Goal: Transaction & Acquisition: Purchase product/service

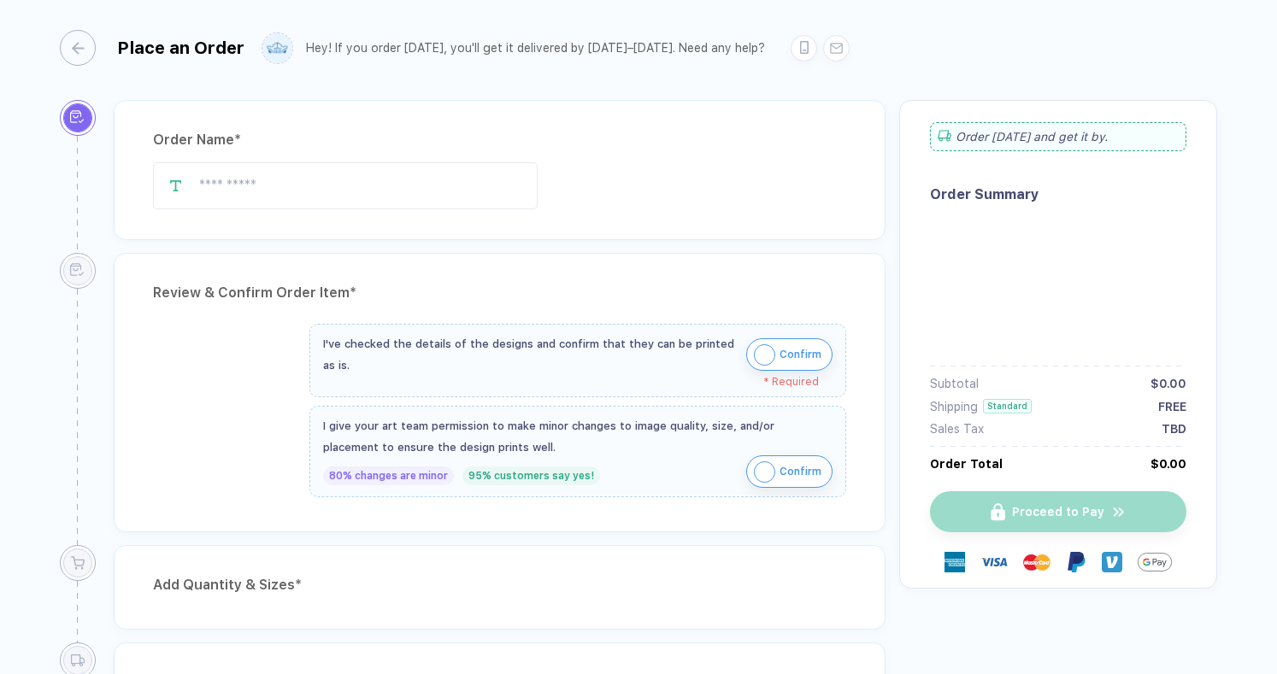
type input "**********"
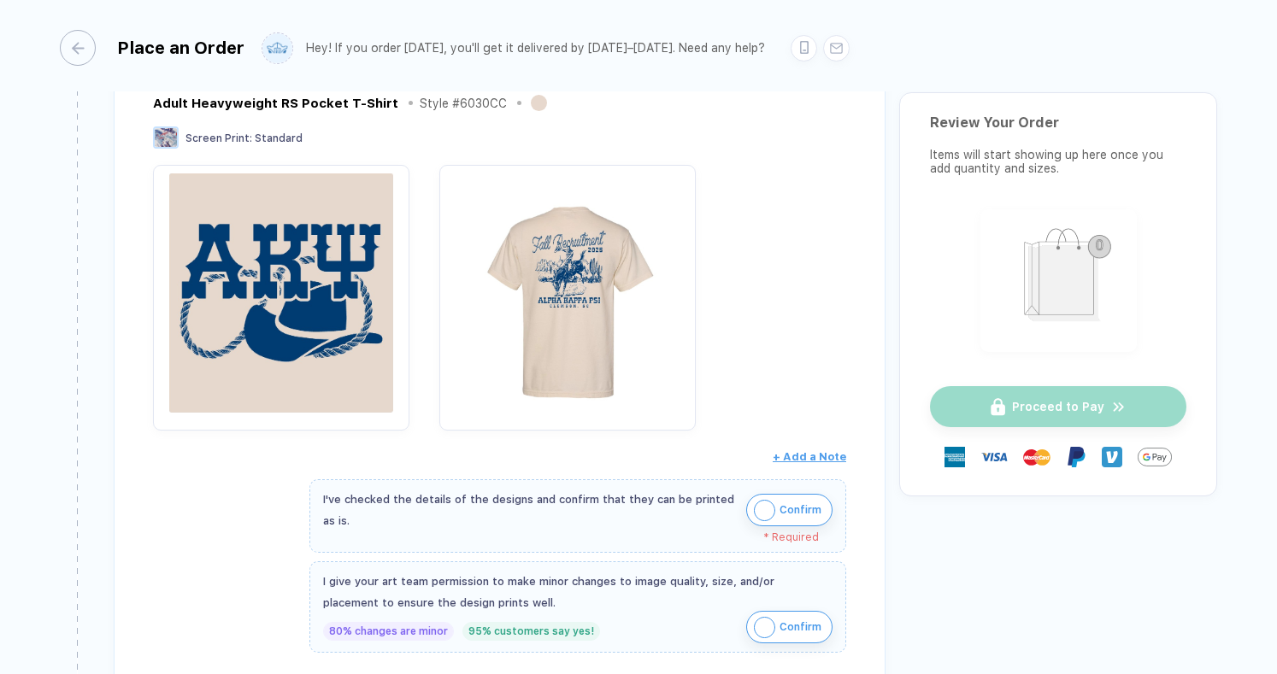
scroll to position [225, 0]
click at [345, 313] on img "button" at bounding box center [281, 291] width 239 height 239
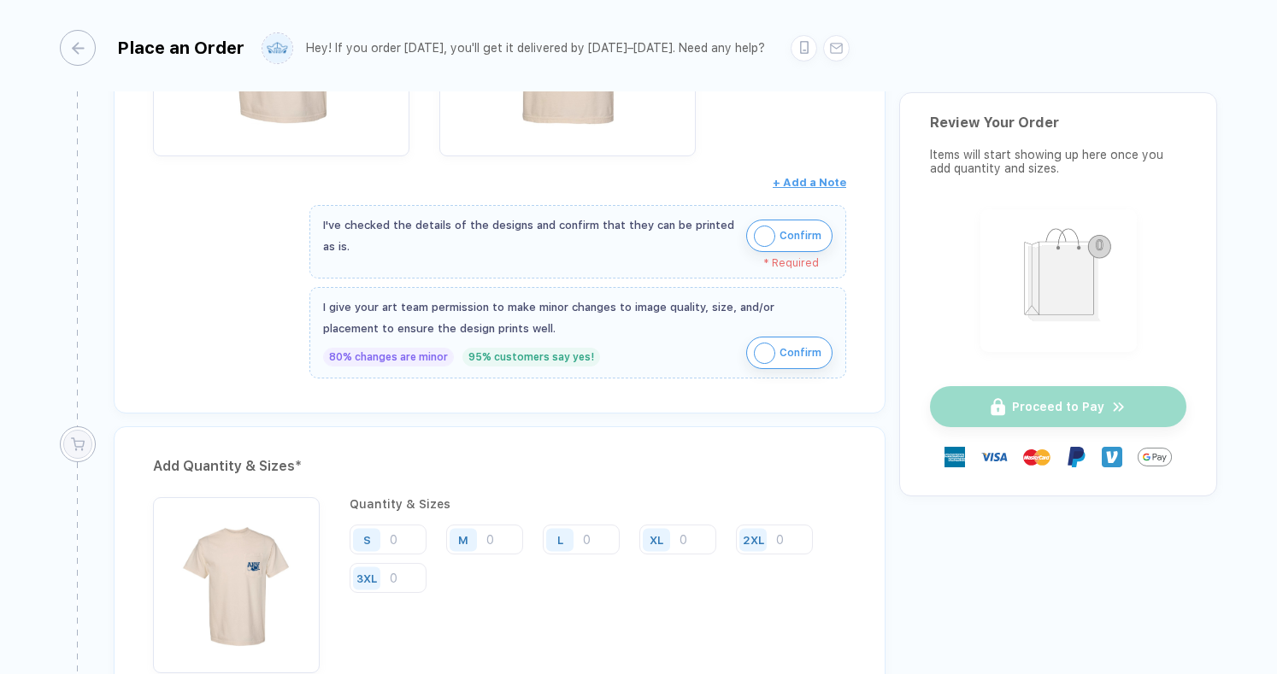
scroll to position [495, 0]
click at [759, 235] on img "button" at bounding box center [764, 238] width 21 height 21
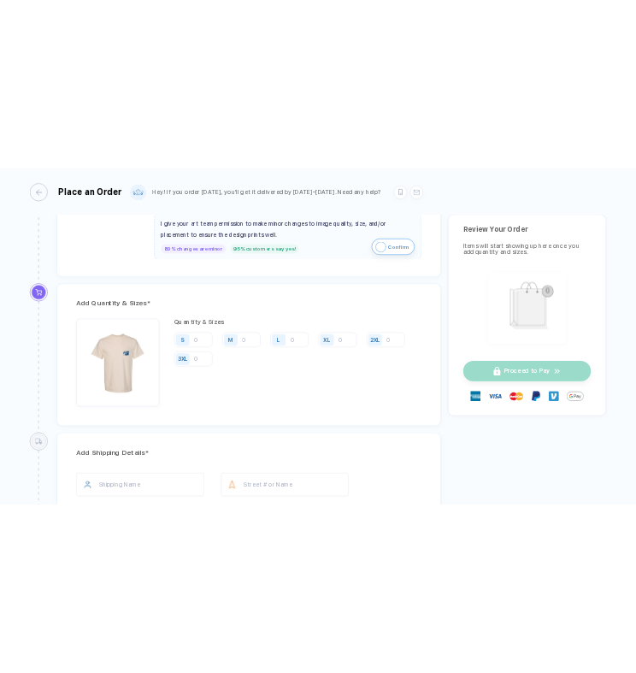
scroll to position [724, 0]
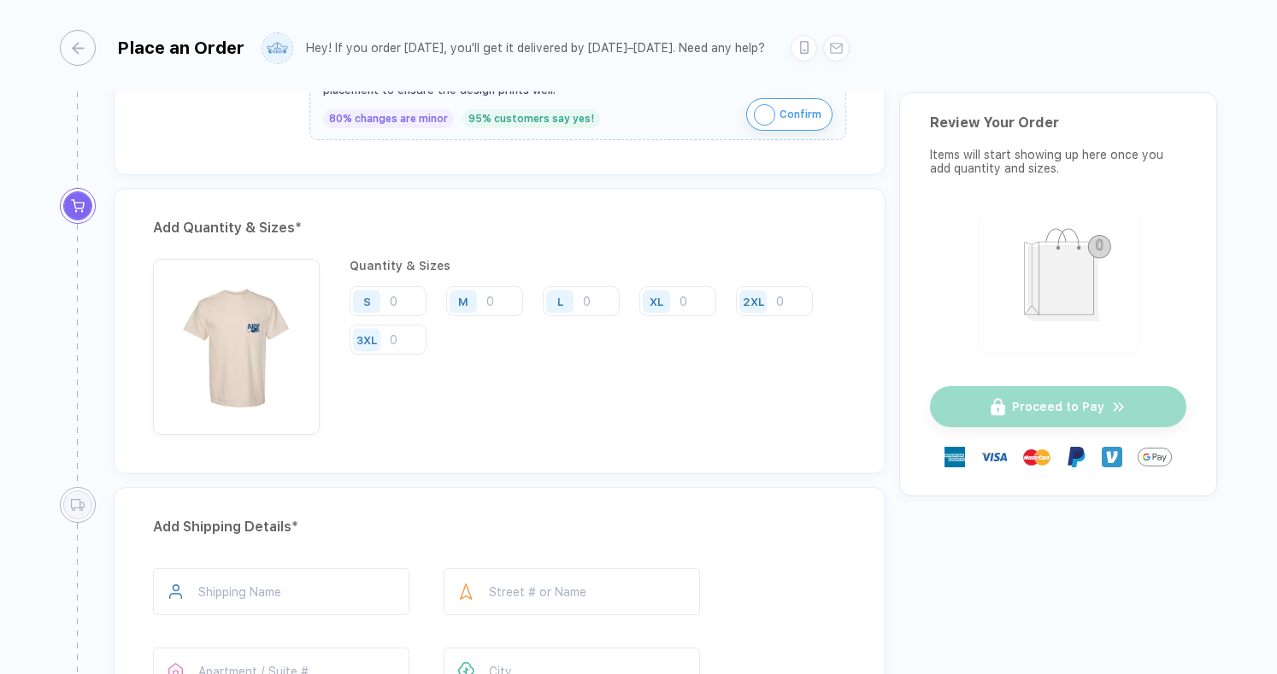
click at [518, 32] on div "Hey! If you order [DATE], you'll get it delivered by [DATE]–[DATE]. Need any he…" at bounding box center [556, 48] width 588 height 36
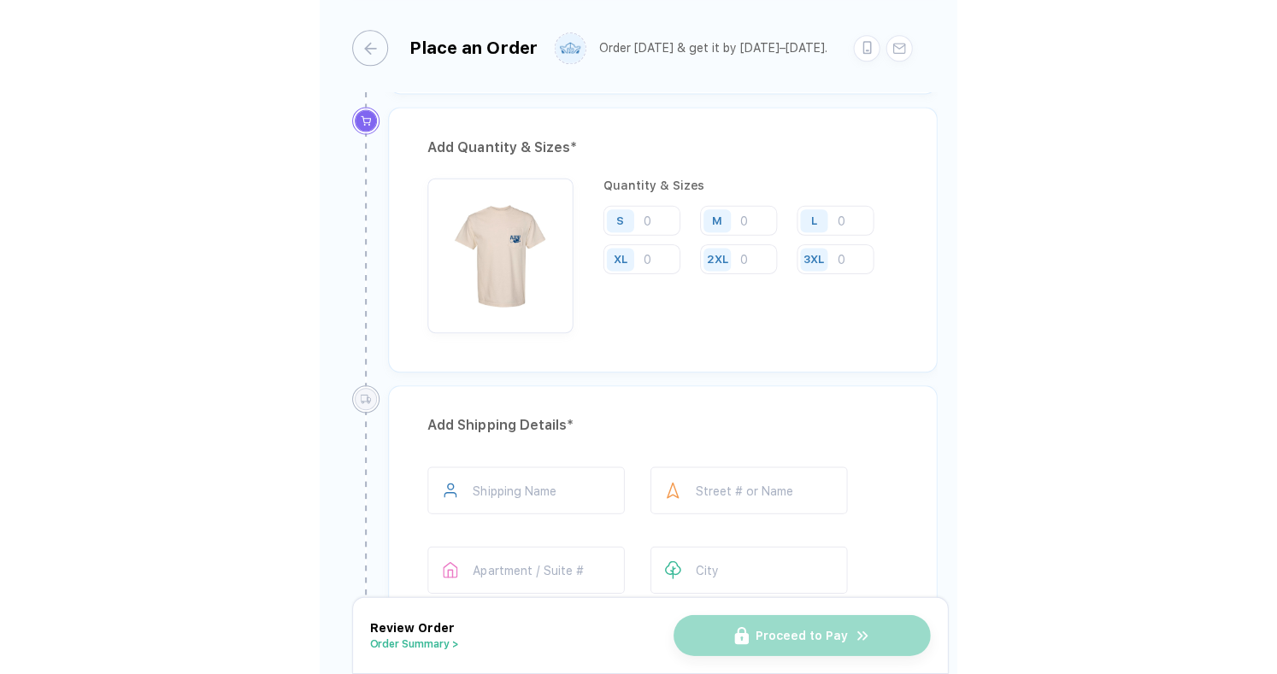
scroll to position [746, 0]
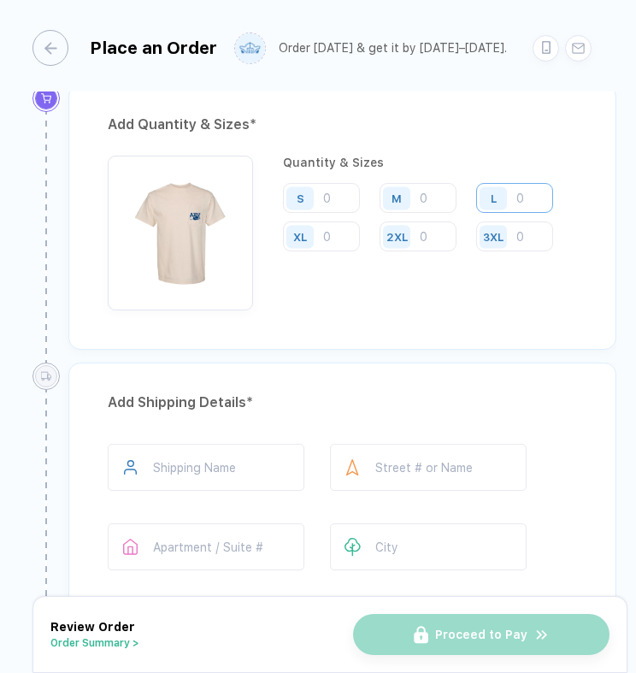
click at [520, 196] on input "number" at bounding box center [514, 198] width 77 height 30
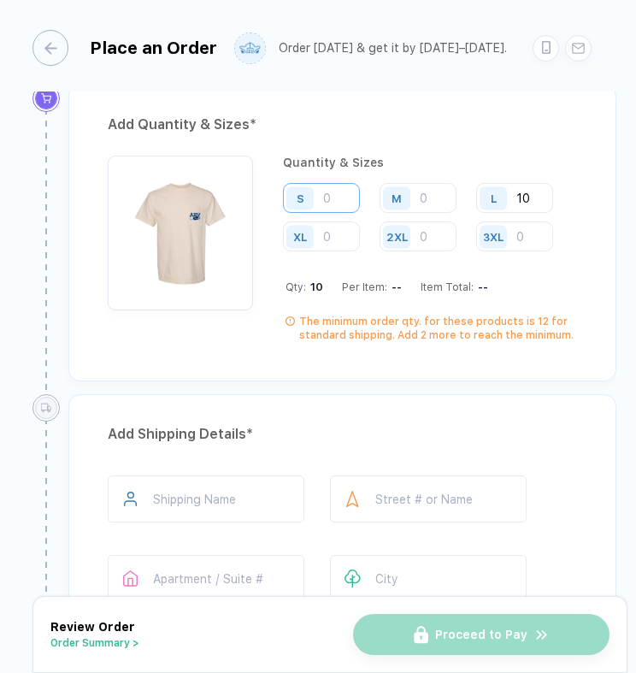
type input "10"
click at [347, 189] on input "number" at bounding box center [321, 198] width 77 height 30
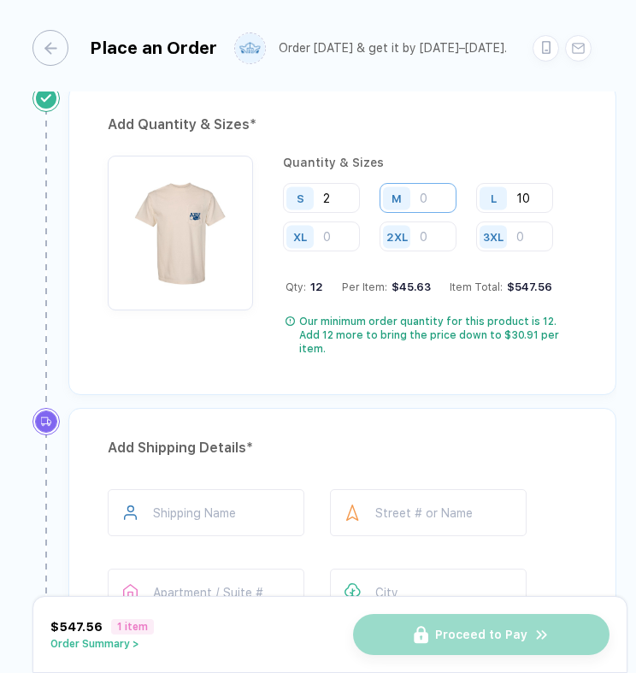
type input "2"
click at [435, 197] on input "number" at bounding box center [417, 198] width 77 height 30
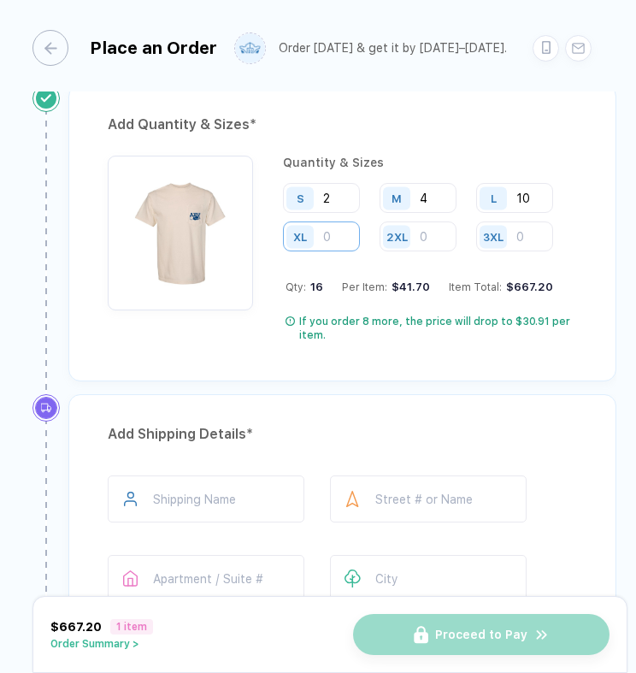
type input "4"
click at [339, 232] on input "number" at bounding box center [321, 236] width 77 height 30
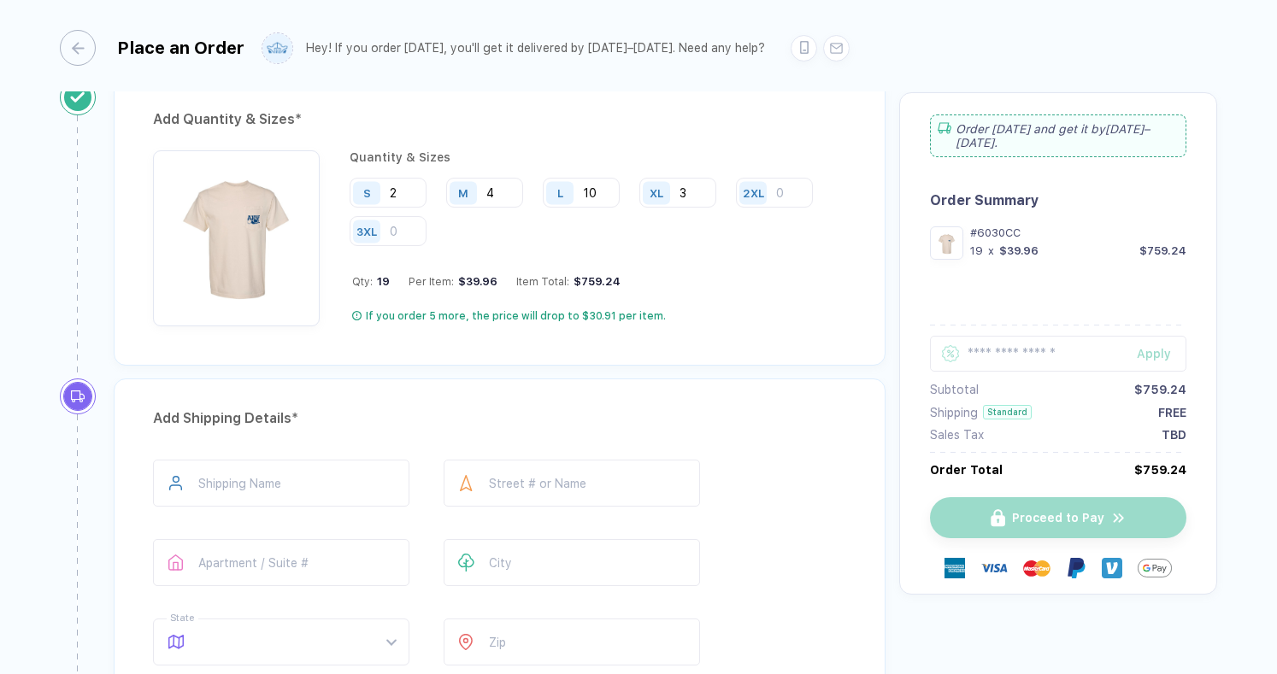
scroll to position [841, 0]
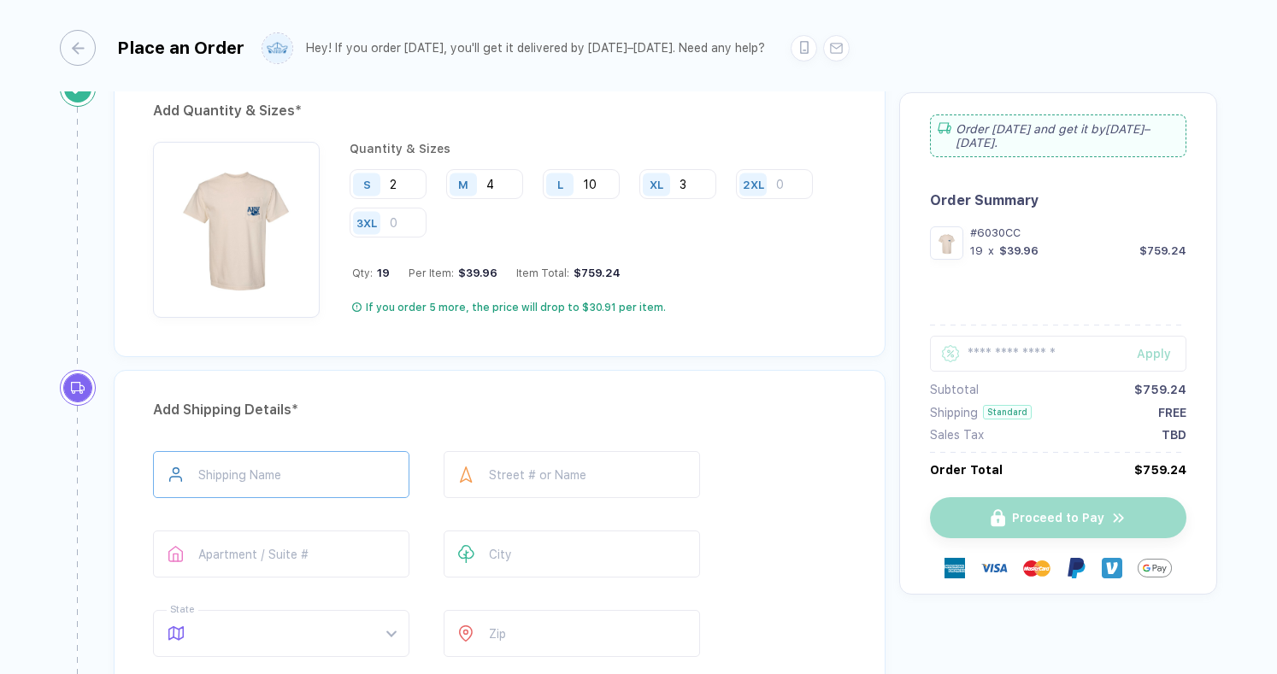
type input "3"
click at [350, 457] on input "text" at bounding box center [281, 474] width 256 height 47
type input "**********"
click at [517, 459] on input "text" at bounding box center [572, 474] width 256 height 47
type input "**********"
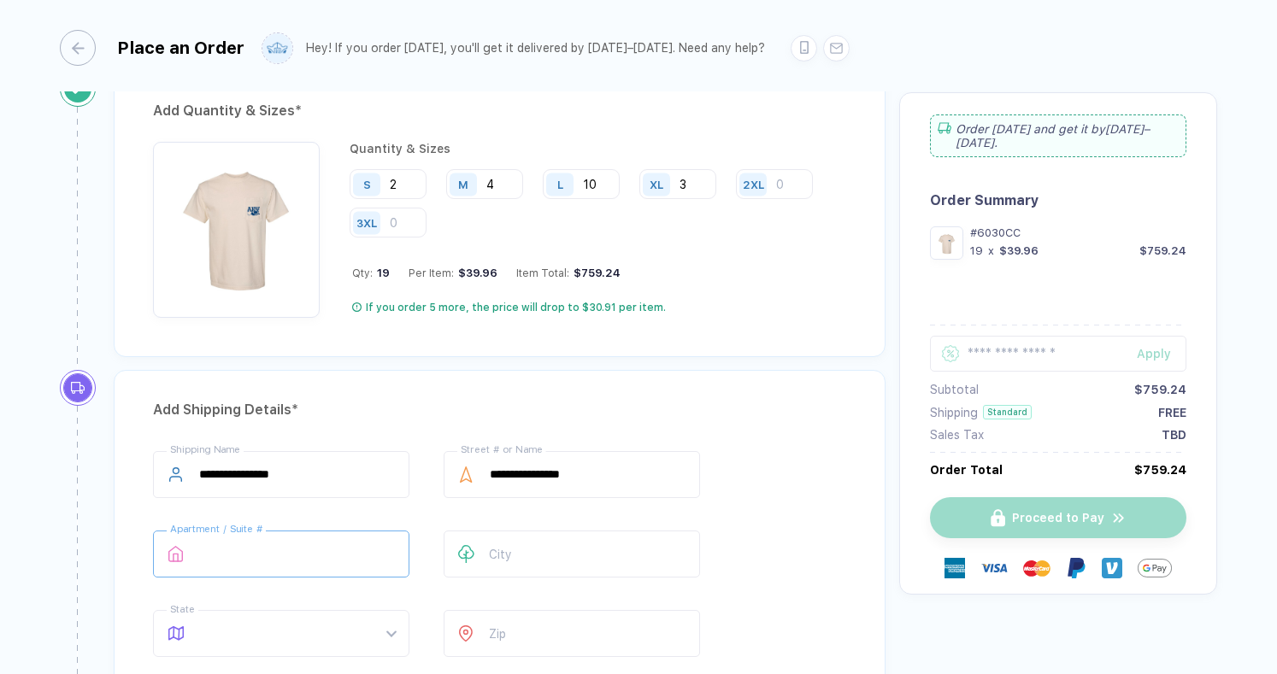
click at [340, 546] on input "text" at bounding box center [281, 554] width 256 height 47
type input "****"
click at [520, 552] on input "text" at bounding box center [572, 554] width 256 height 47
type input "*"
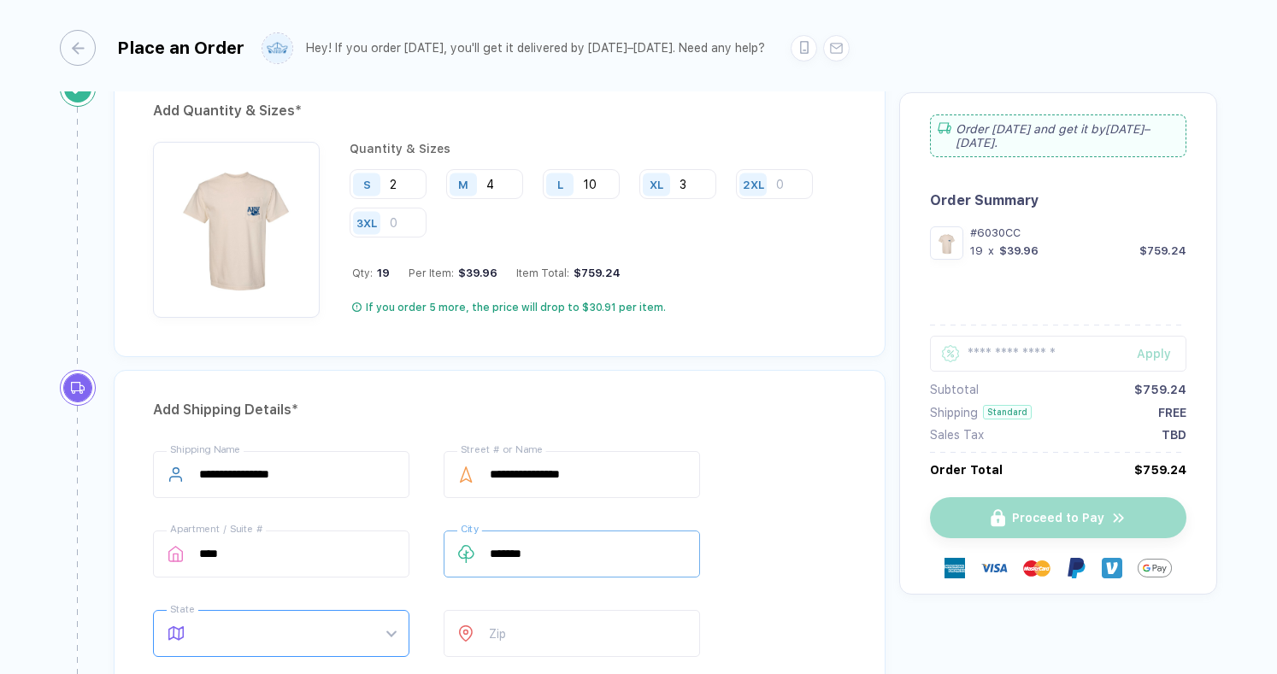
click at [369, 611] on span at bounding box center [297, 633] width 197 height 45
type input "*******"
type input "**"
click at [215, 565] on div "SC" at bounding box center [274, 574] width 209 height 19
click at [513, 617] on input "number" at bounding box center [572, 633] width 256 height 47
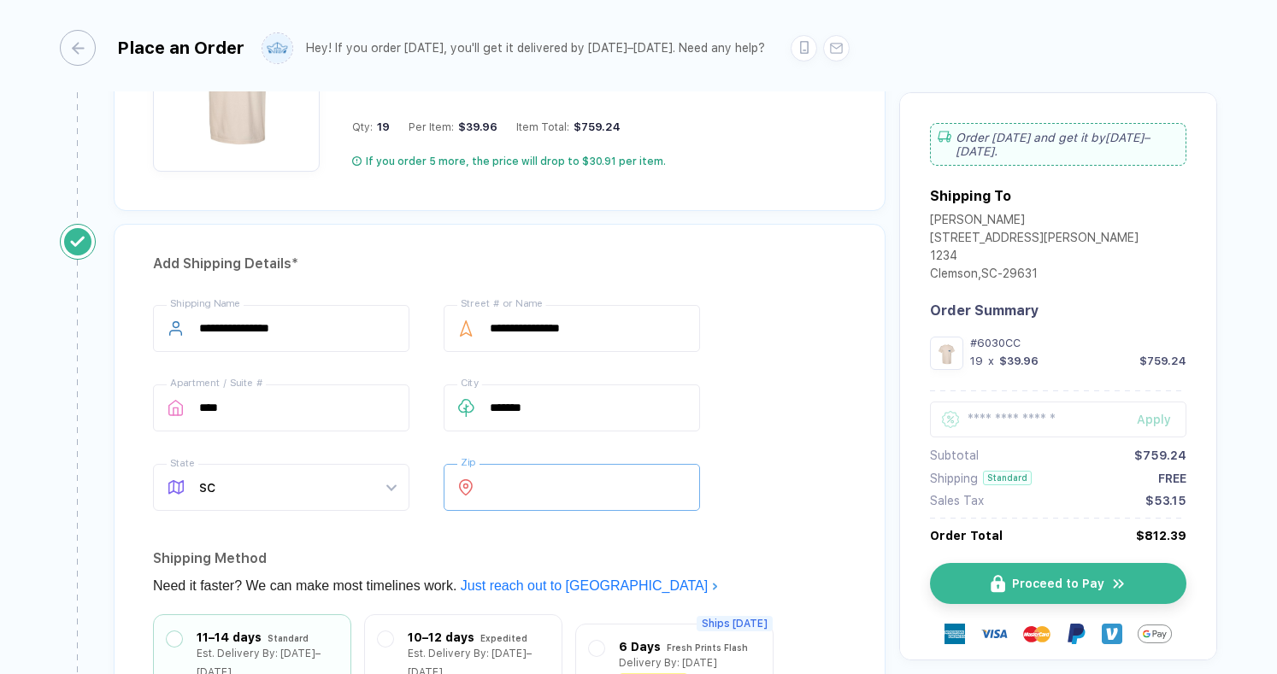
scroll to position [990, 0]
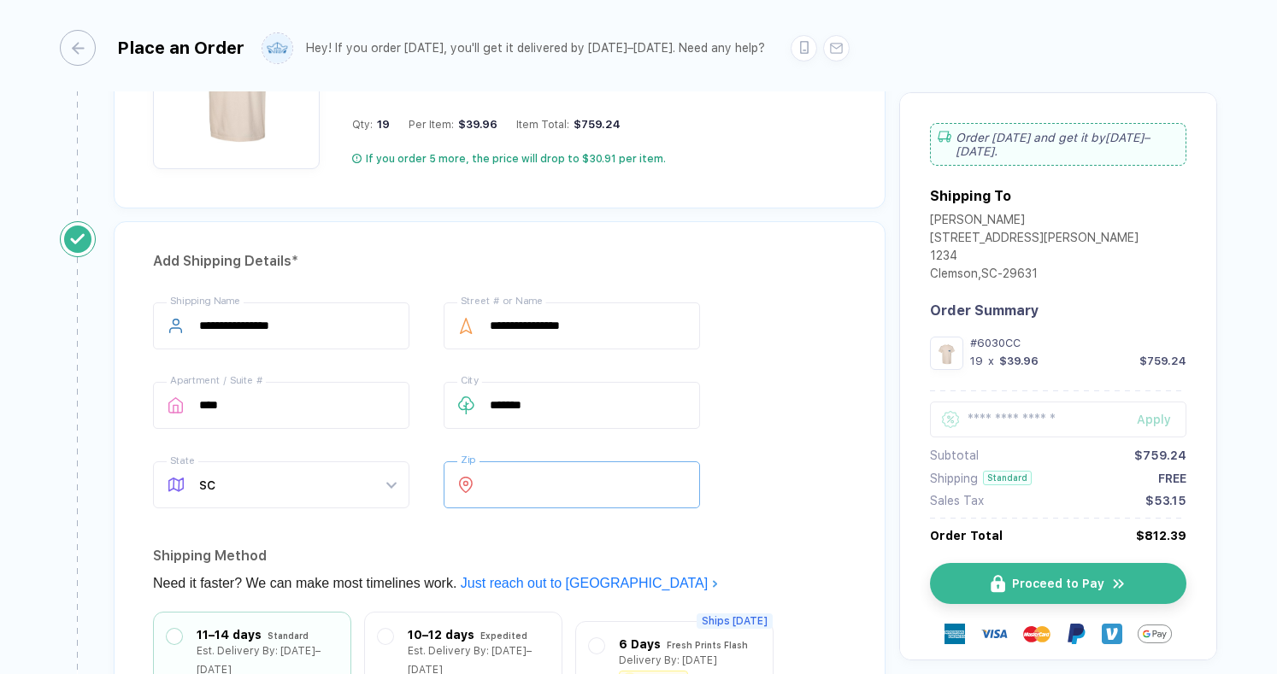
type input "*****"
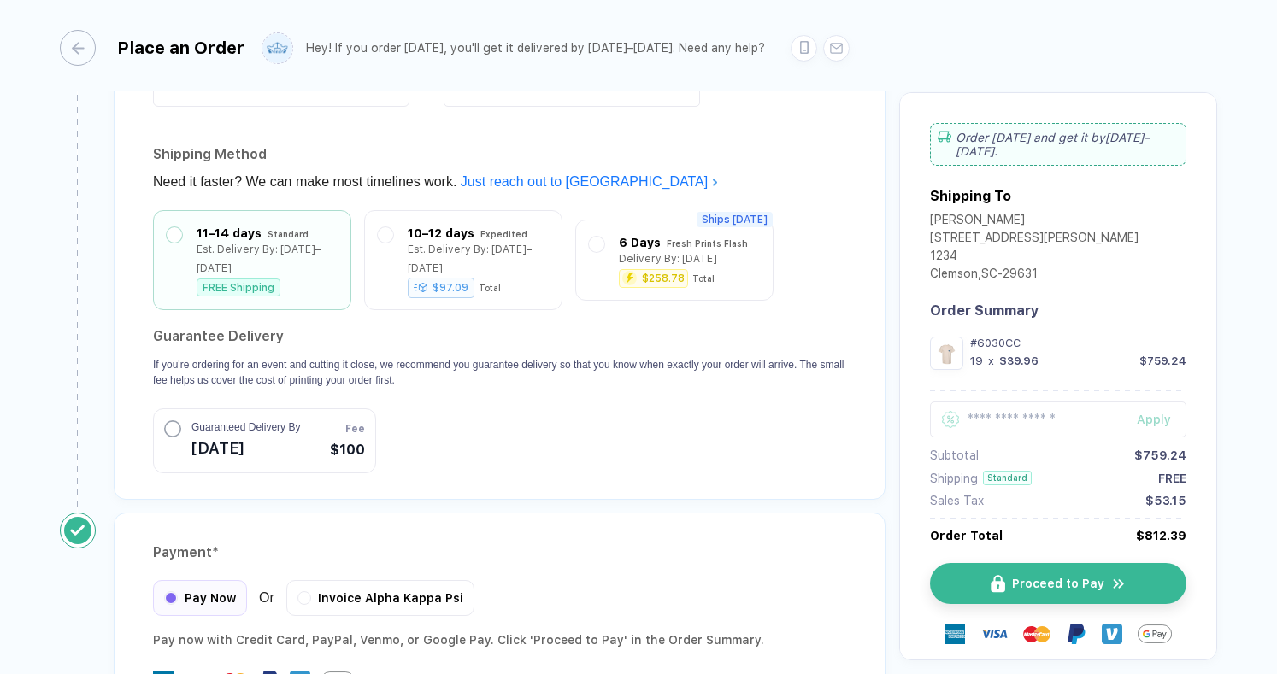
scroll to position [1515, 0]
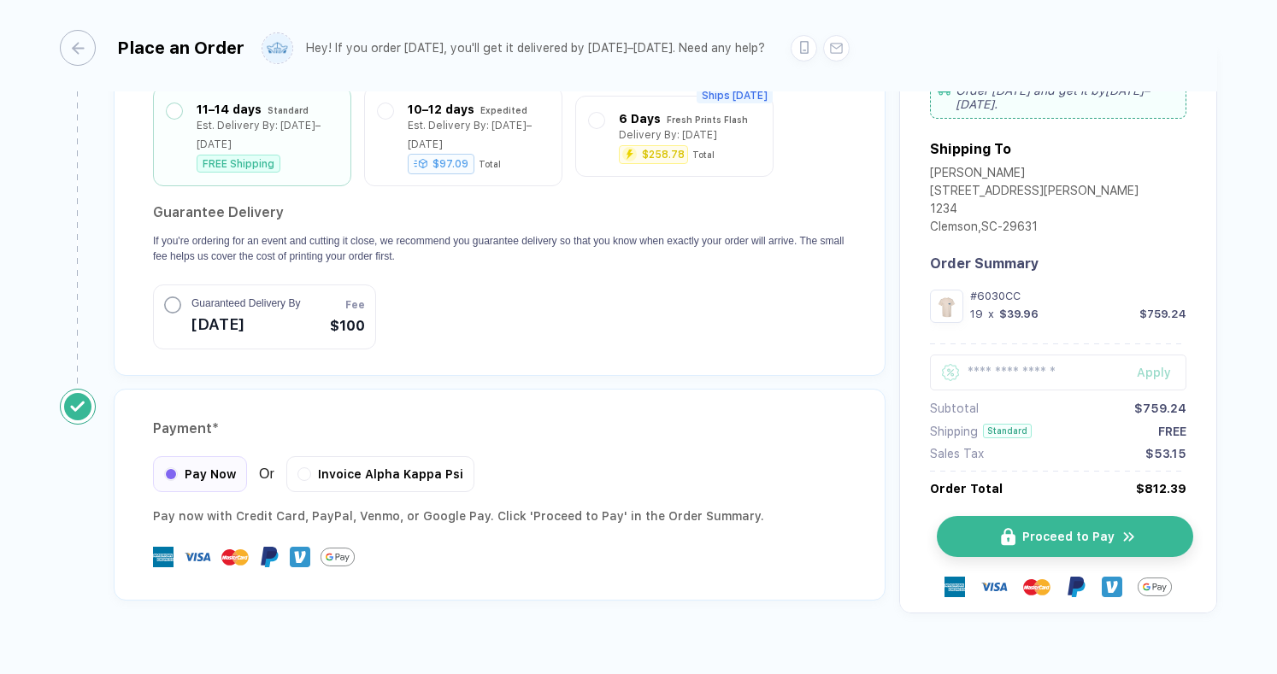
click at [991, 516] on button "Proceed to Pay" at bounding box center [1065, 536] width 256 height 41
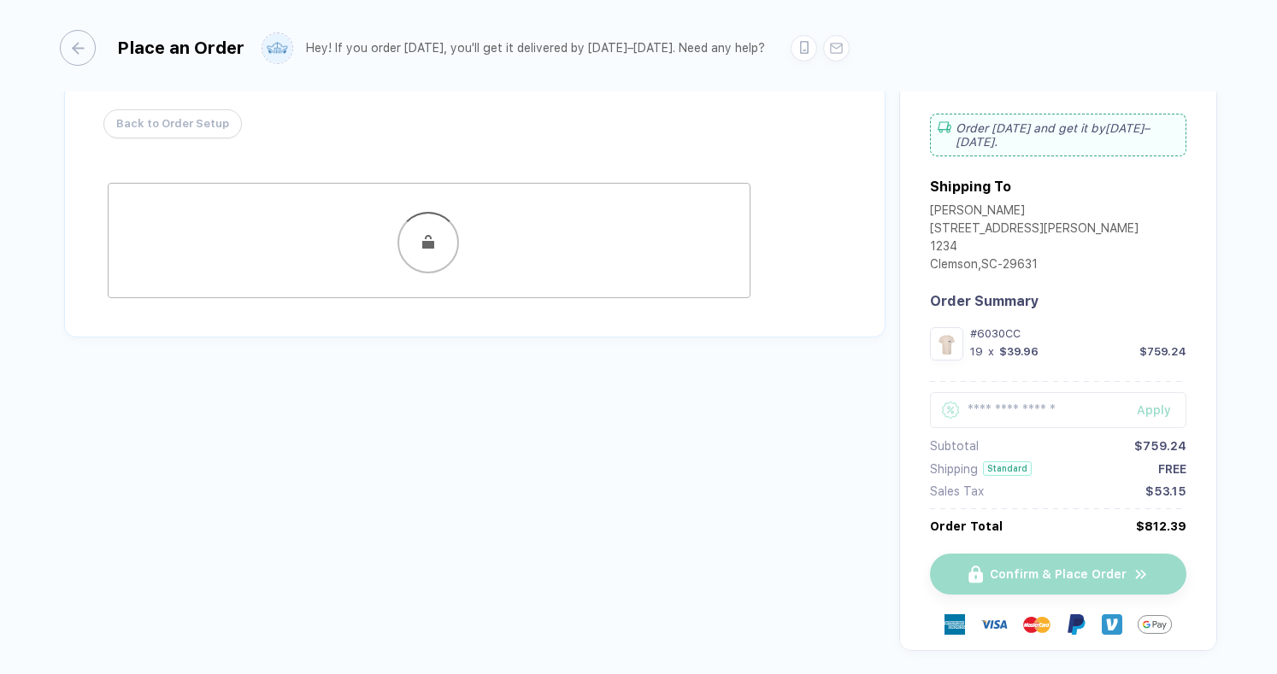
scroll to position [21, 0]
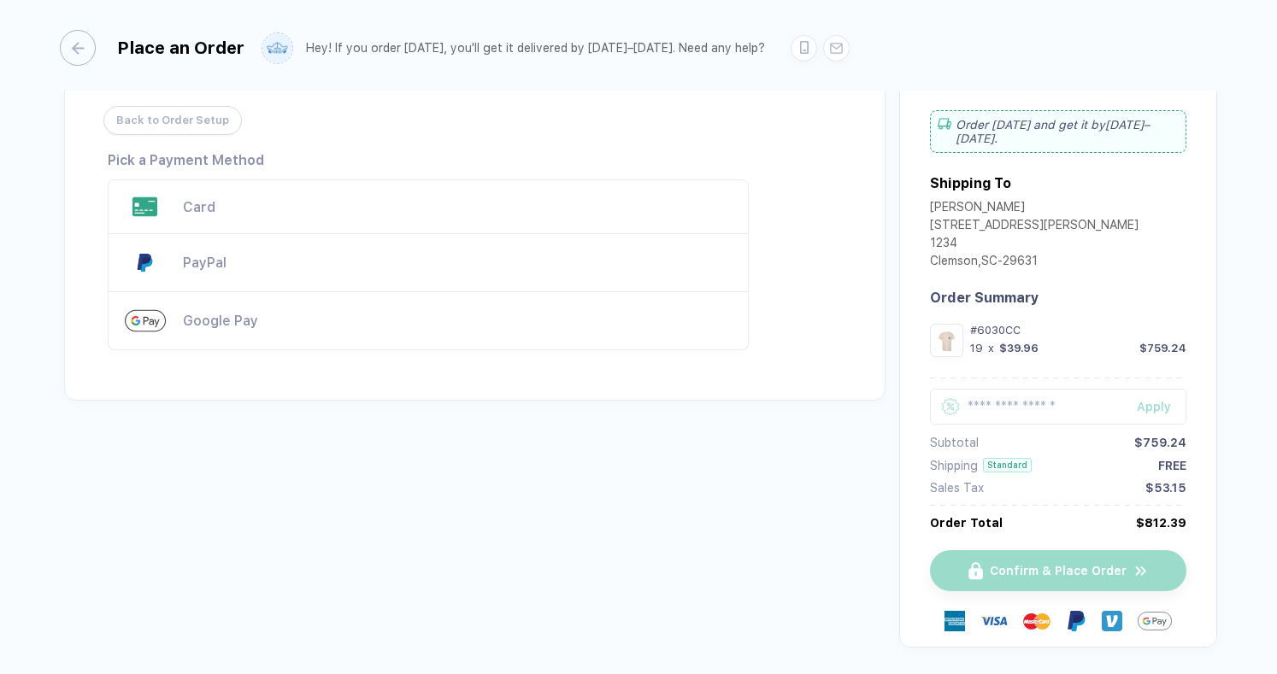
click at [183, 203] on div "Card" at bounding box center [457, 207] width 549 height 16
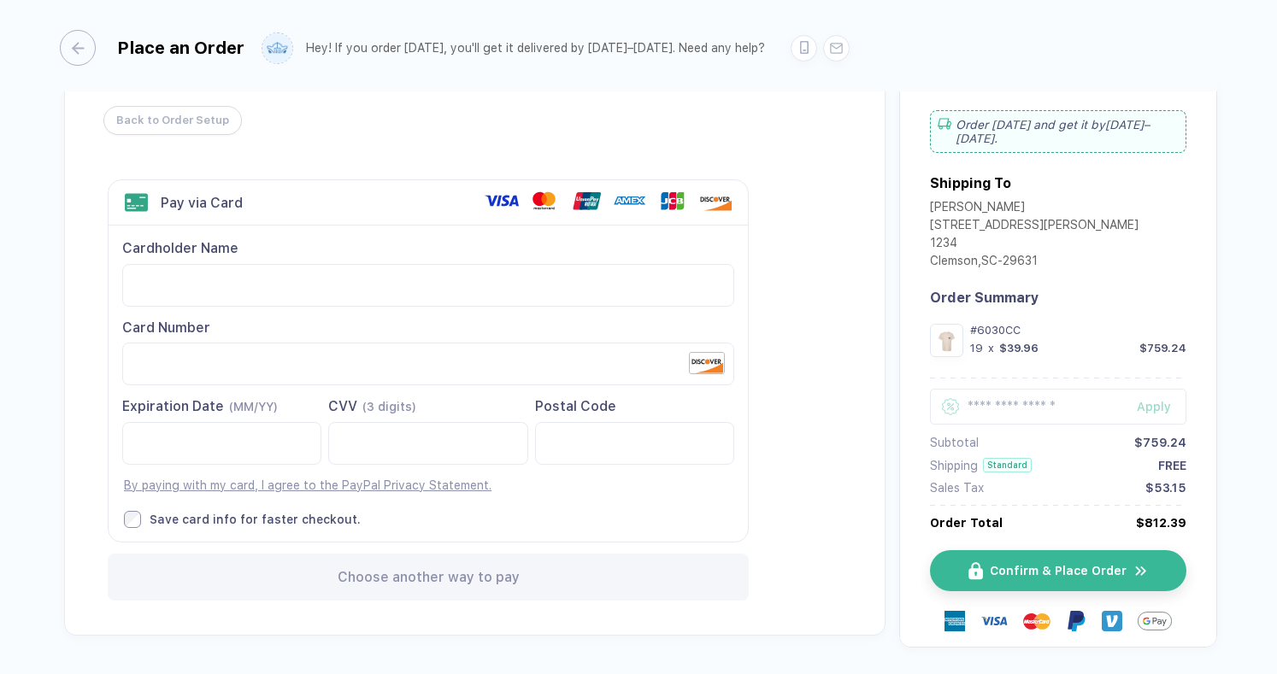
click at [768, 330] on div "Back to Order Setup Visa MasterCard Union Pay American Express JCB Discover Din…" at bounding box center [474, 357] width 821 height 556
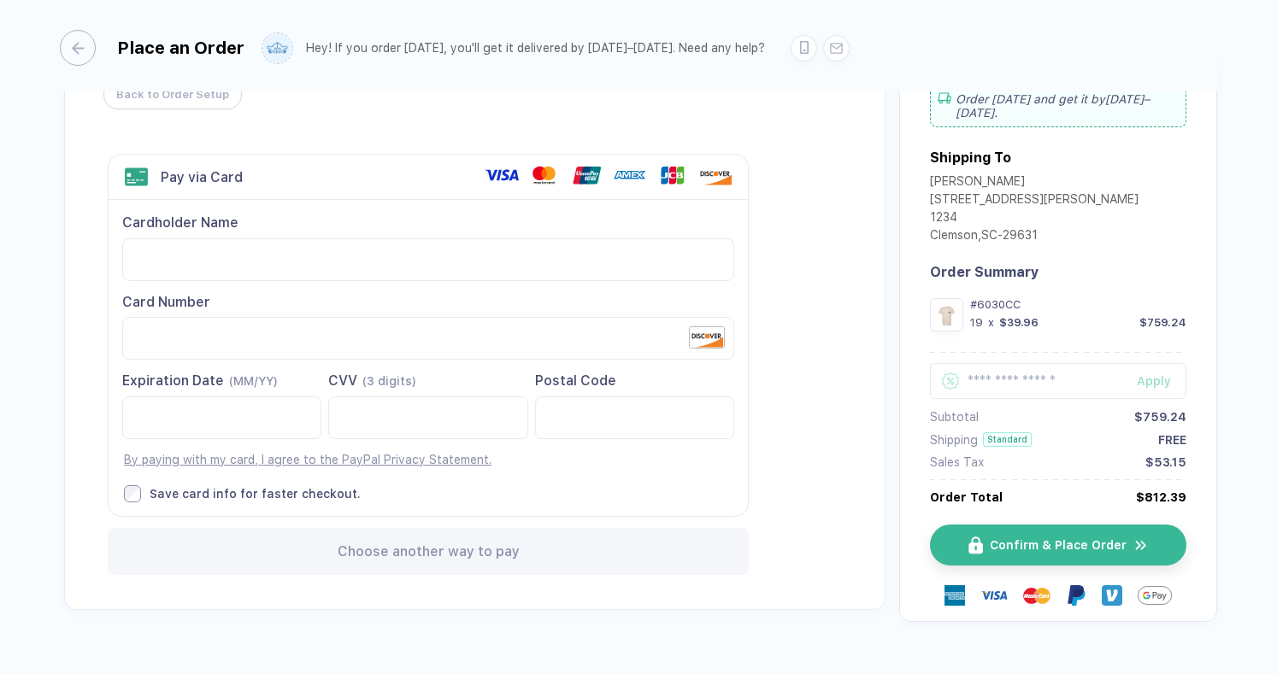
scroll to position [46, 0]
click at [966, 379] on div at bounding box center [950, 382] width 41 height 36
click at [1002, 379] on input "text" at bounding box center [1058, 382] width 256 height 36
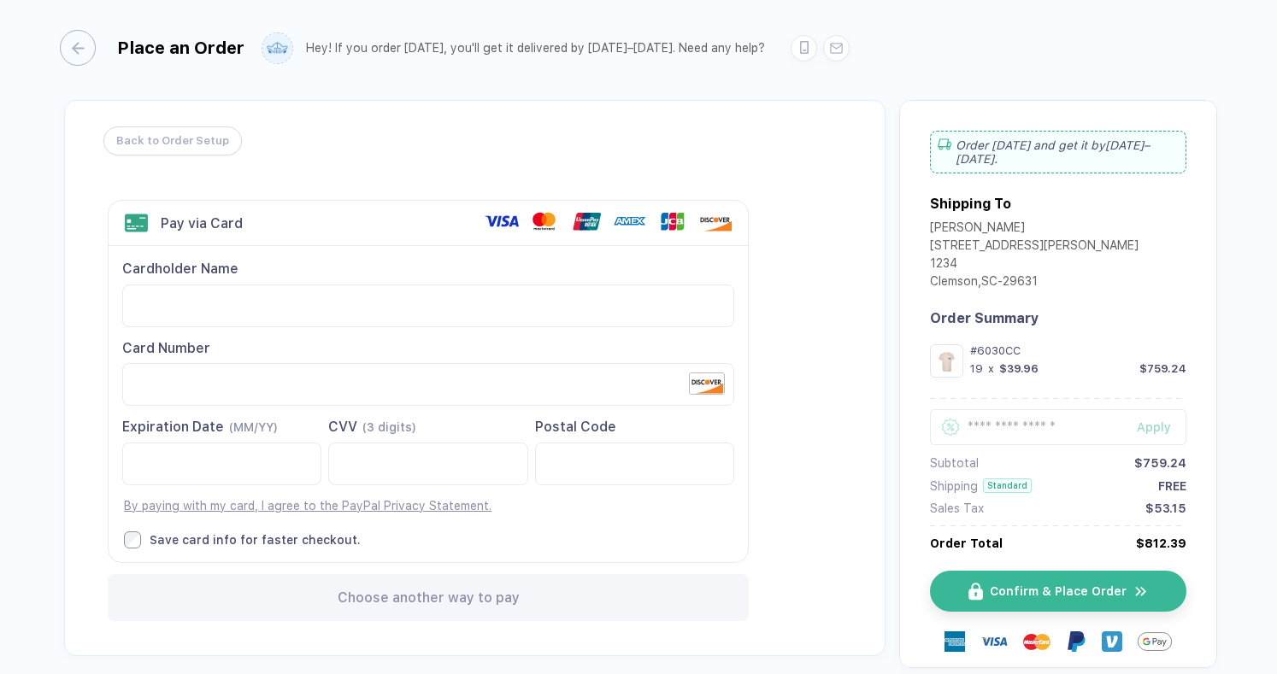
scroll to position [84, 0]
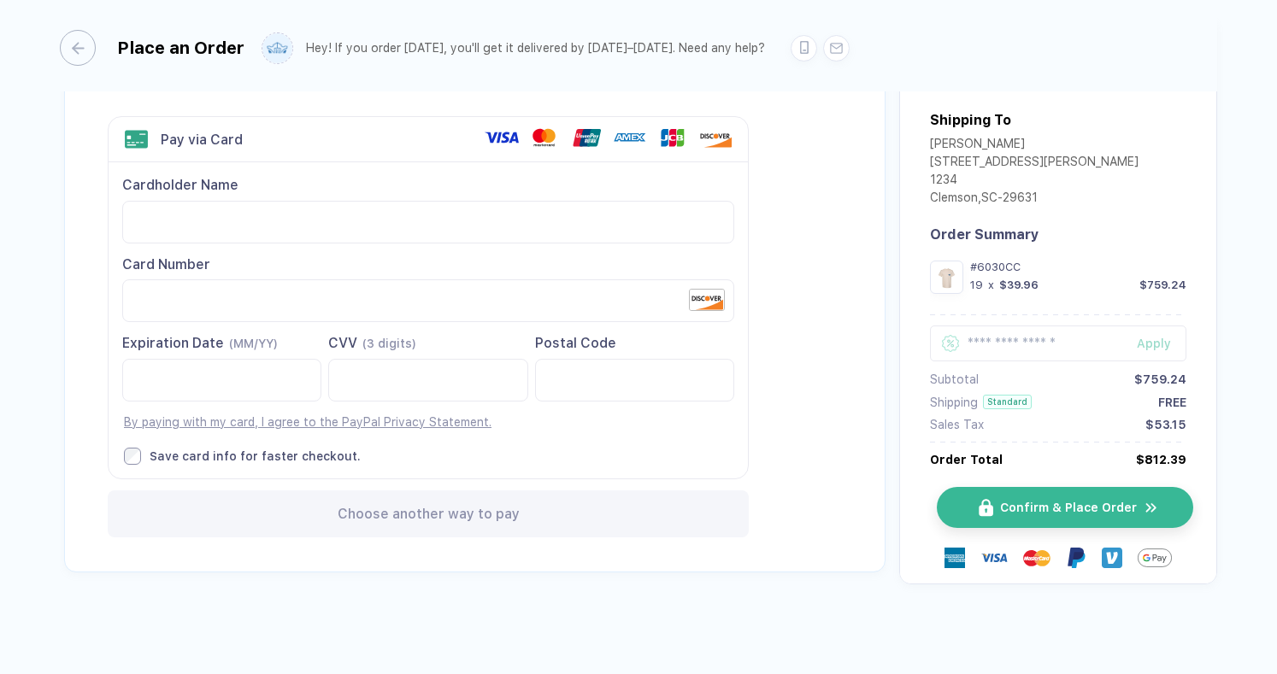
click at [1043, 507] on span "Confirm & Place Order" at bounding box center [1068, 509] width 137 height 14
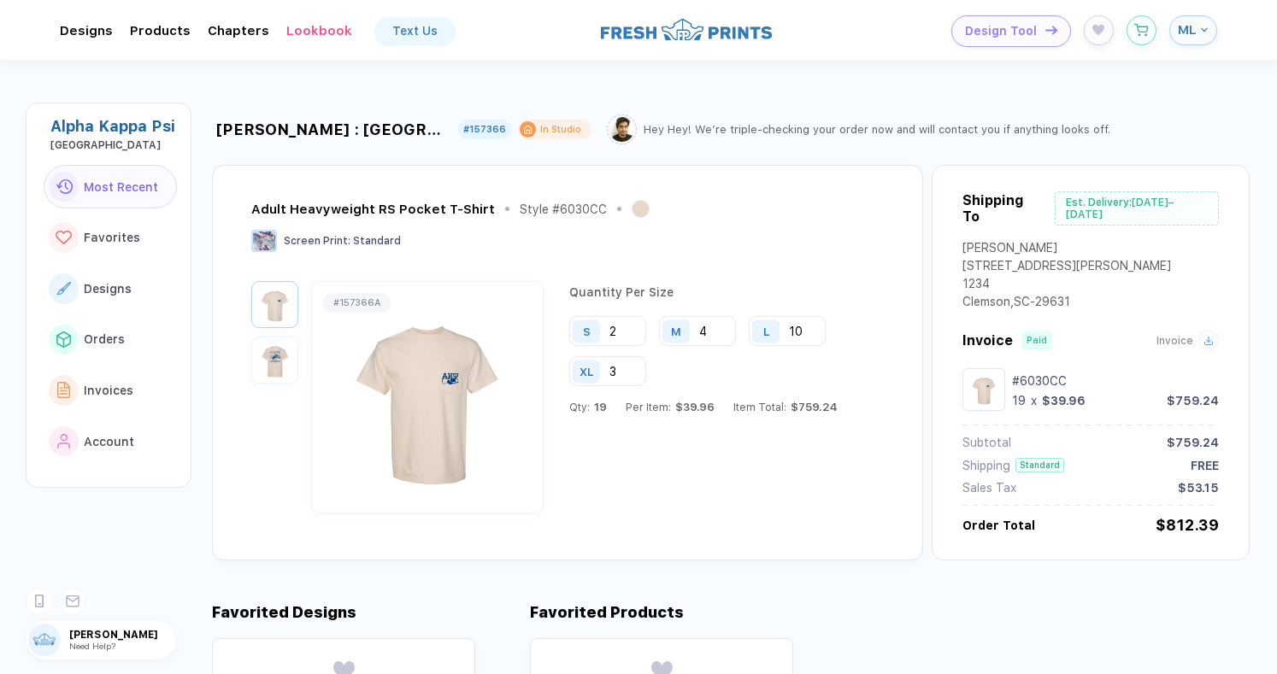
click at [272, 365] on img "button" at bounding box center [275, 360] width 38 height 38
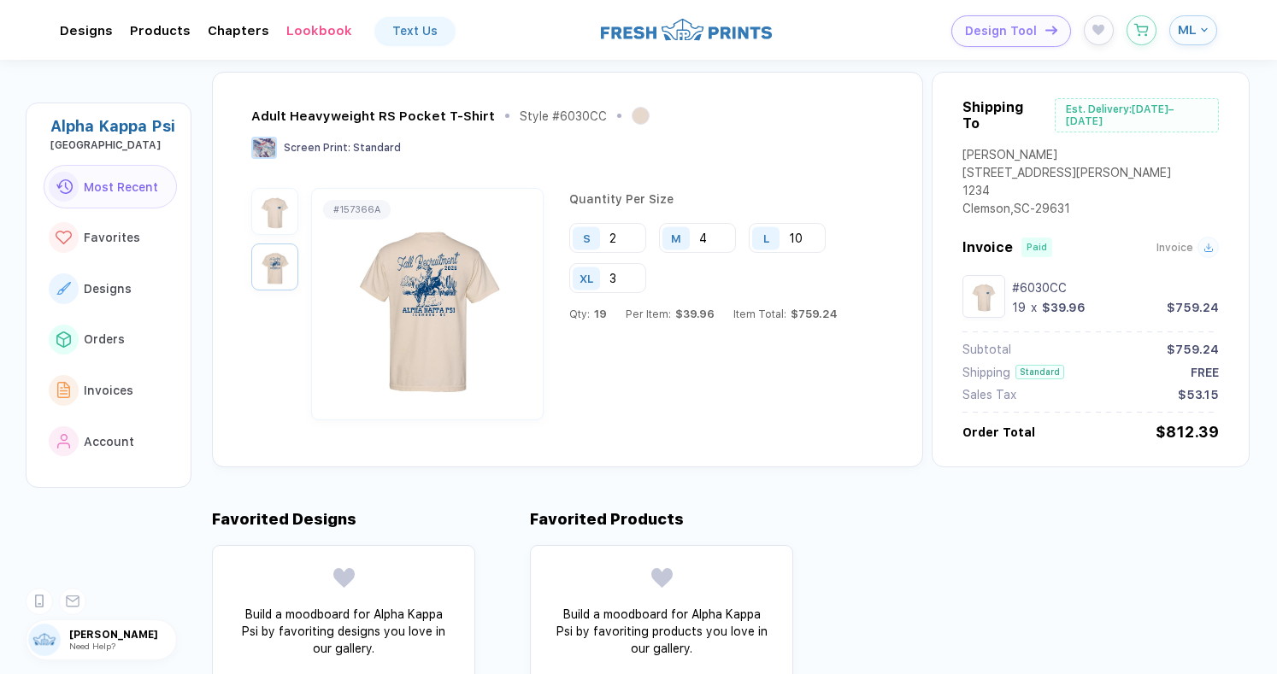
scroll to position [111, 0]
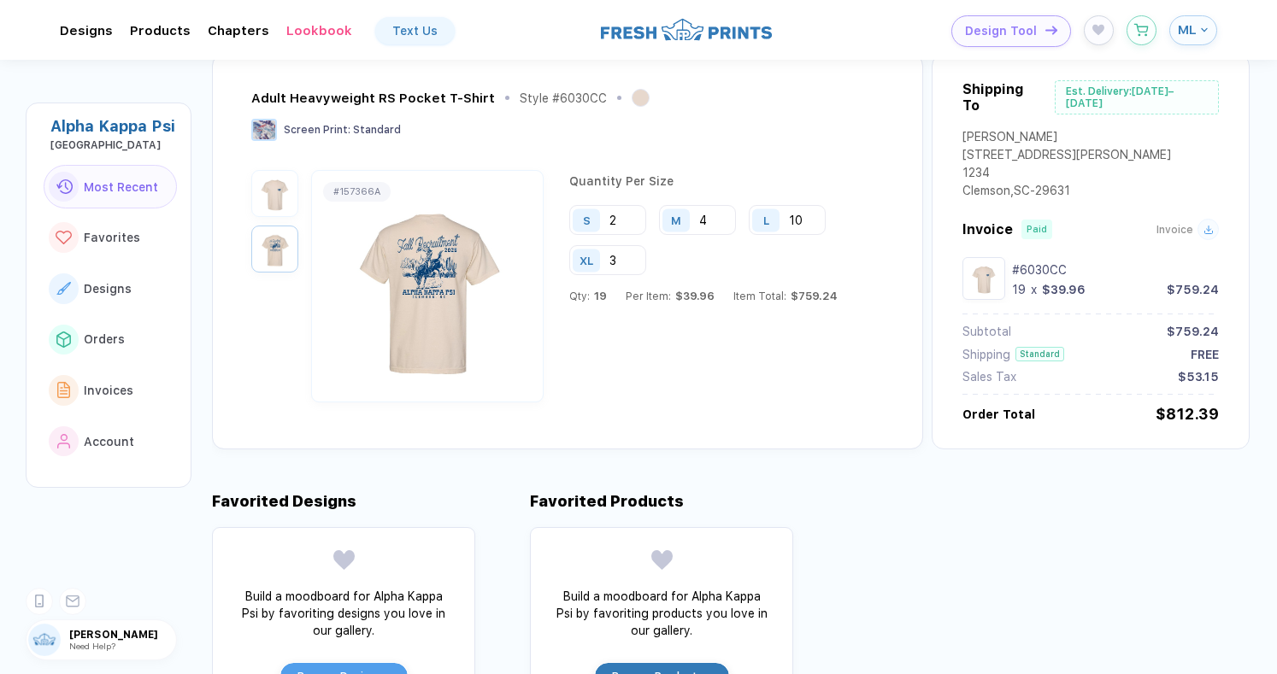
click at [265, 196] on img "button" at bounding box center [275, 193] width 38 height 38
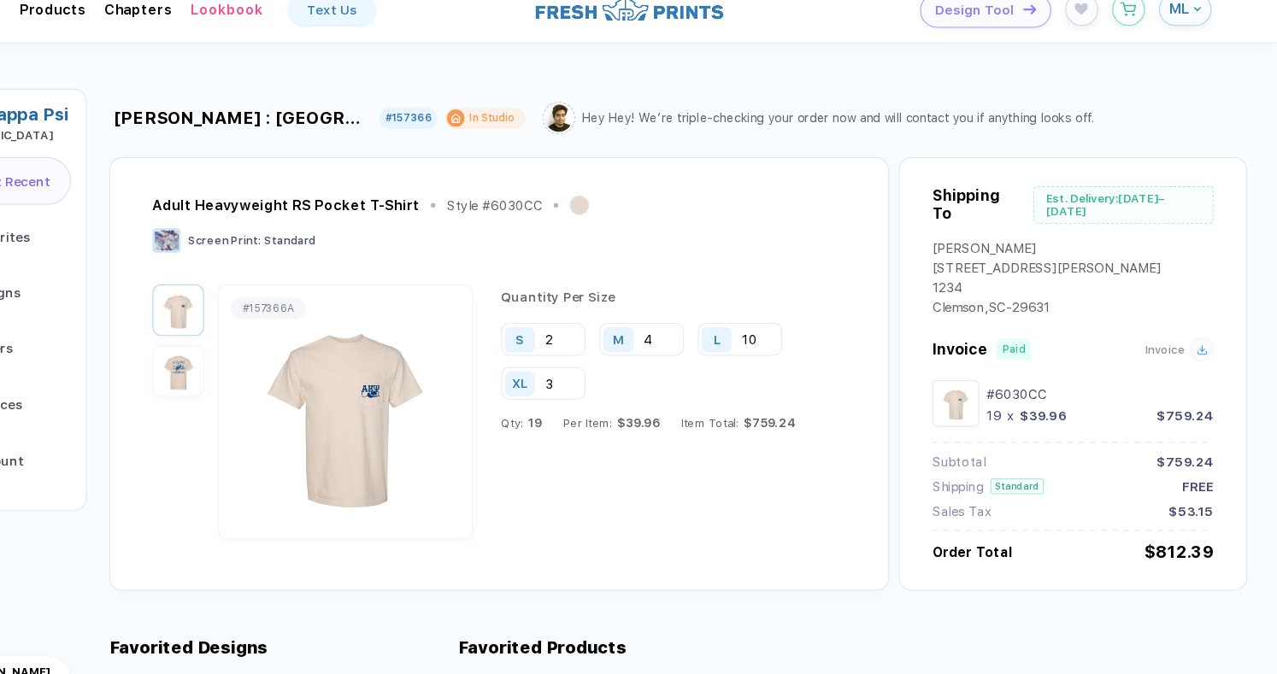
scroll to position [0, 0]
